Goal: Task Accomplishment & Management: Manage account settings

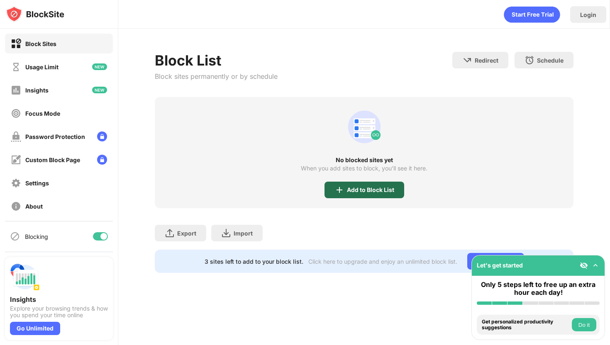
click at [364, 188] on div "Add to Block List" at bounding box center [370, 190] width 47 height 7
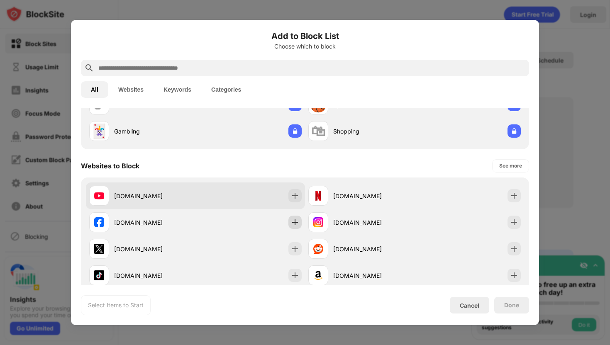
scroll to position [72, 0]
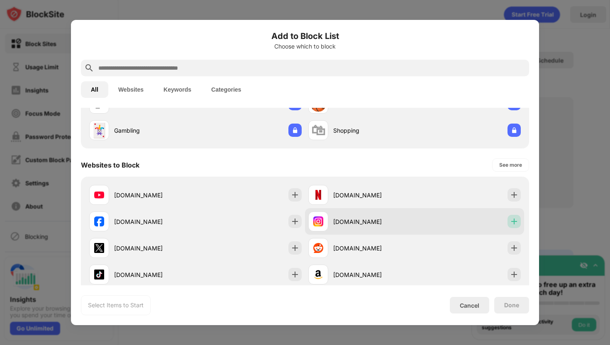
click at [510, 221] on img at bounding box center [514, 221] width 8 height 8
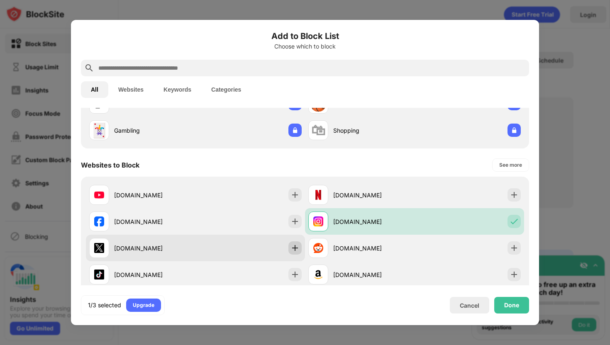
click at [294, 249] on img at bounding box center [295, 248] width 8 height 8
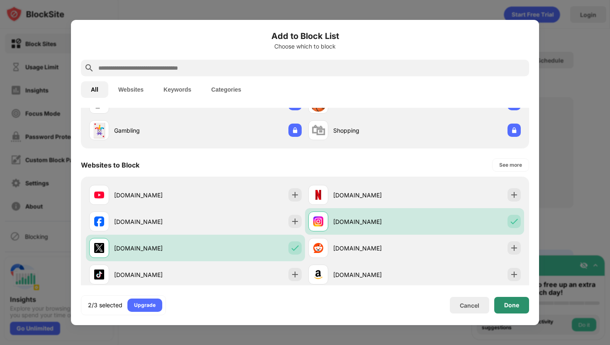
click at [504, 299] on div "Done" at bounding box center [511, 305] width 35 height 17
